Goal: Task Accomplishment & Management: Use online tool/utility

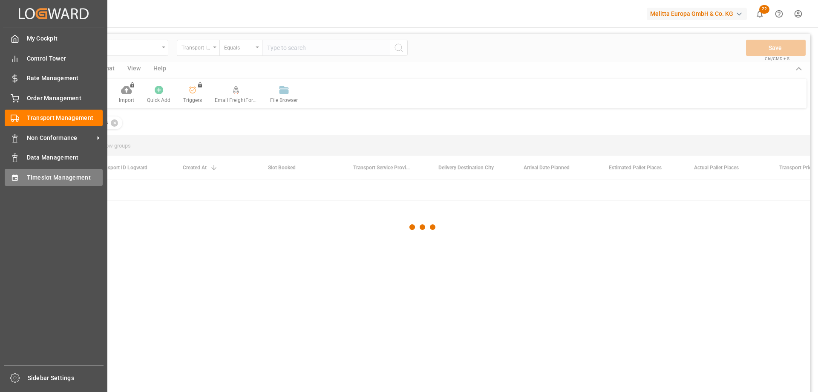
click at [20, 176] on div "Timeslot Management Timeslot Management" at bounding box center [54, 177] width 98 height 17
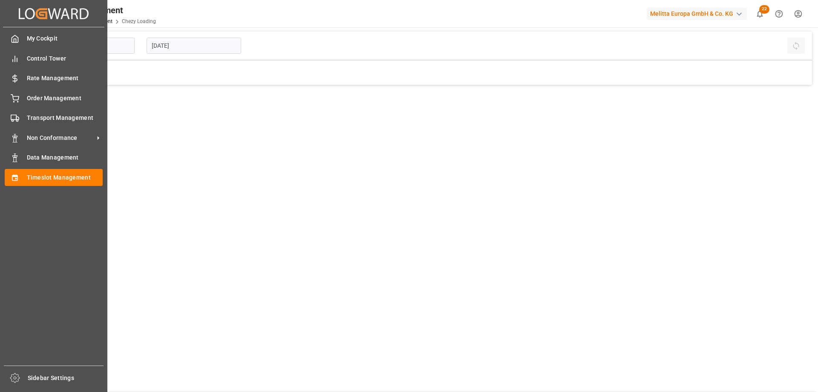
type input "Chezy Loading"
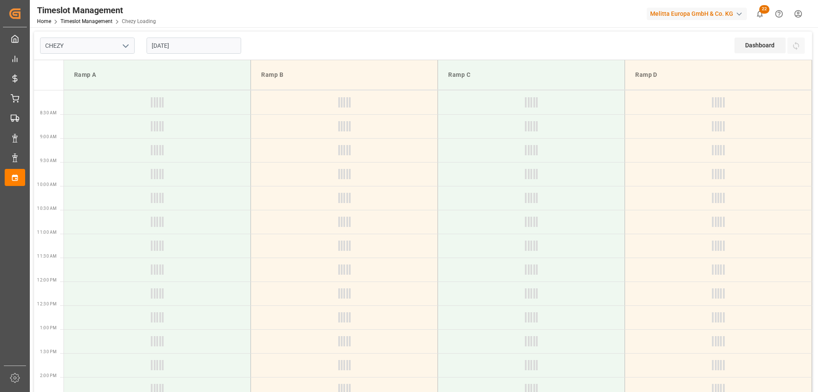
type input "Chezy Loading"
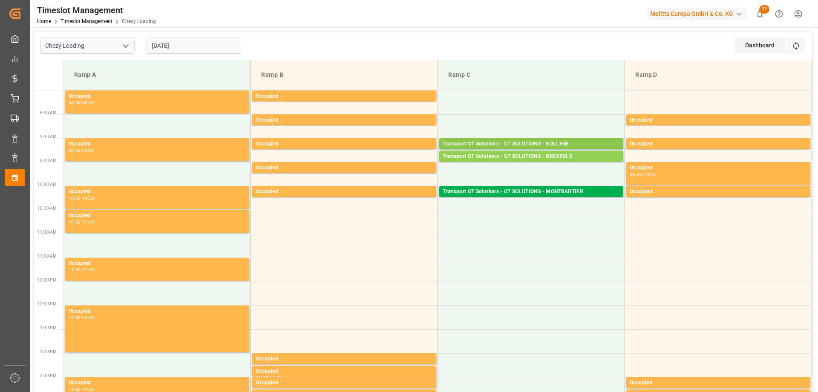
click at [531, 145] on div "Transport GT Solutions - GT SOLUTIONS - BOLLENE" at bounding box center [531, 144] width 177 height 9
